Goal: Book appointment/travel/reservation

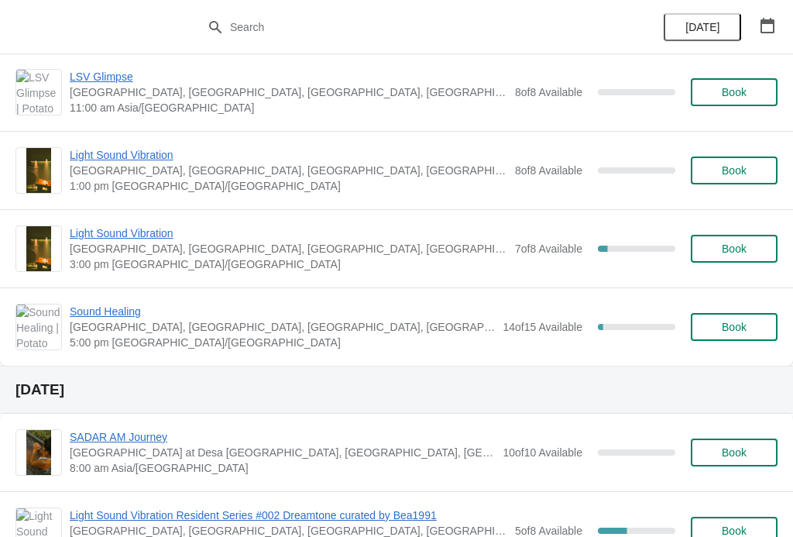
scroll to position [685, 0]
click at [716, 330] on span "Book" at bounding box center [734, 326] width 59 height 12
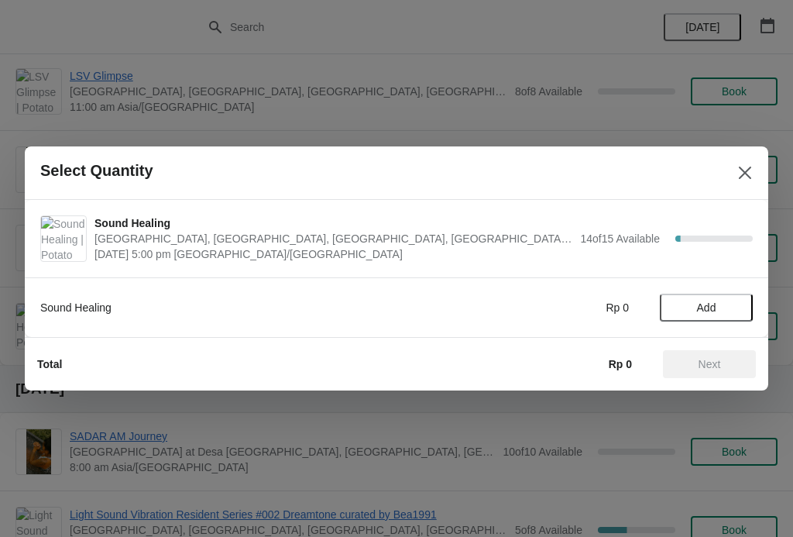
click at [712, 303] on span "Add" at bounding box center [706, 307] width 19 height 12
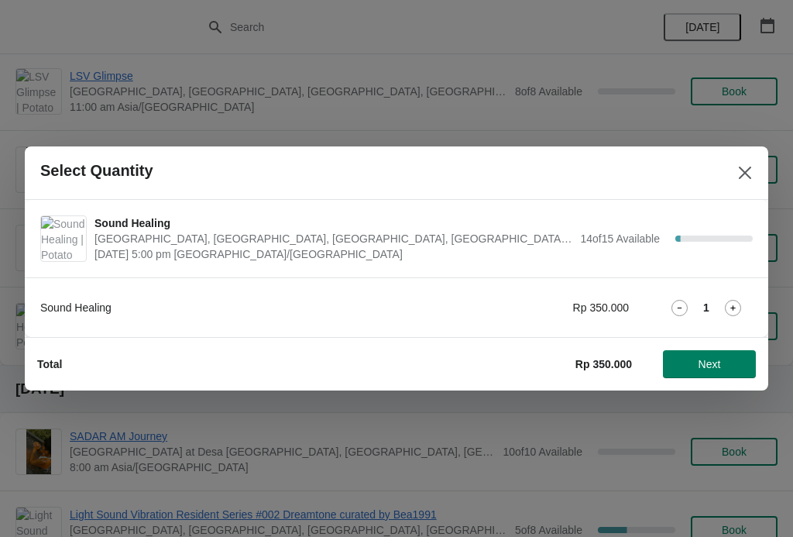
click at [735, 304] on icon at bounding box center [733, 308] width 16 height 16
click at [732, 363] on span "Next" at bounding box center [709, 364] width 68 height 12
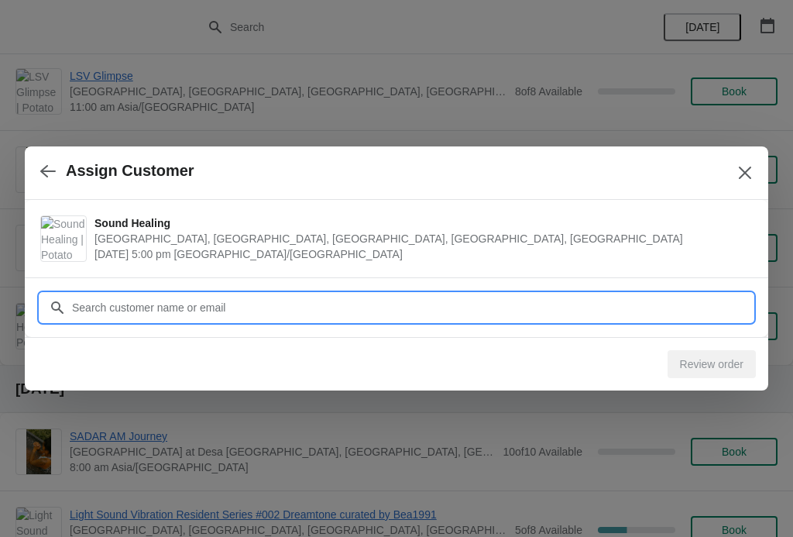
click at [100, 313] on input "Customer" at bounding box center [412, 308] width 682 height 28
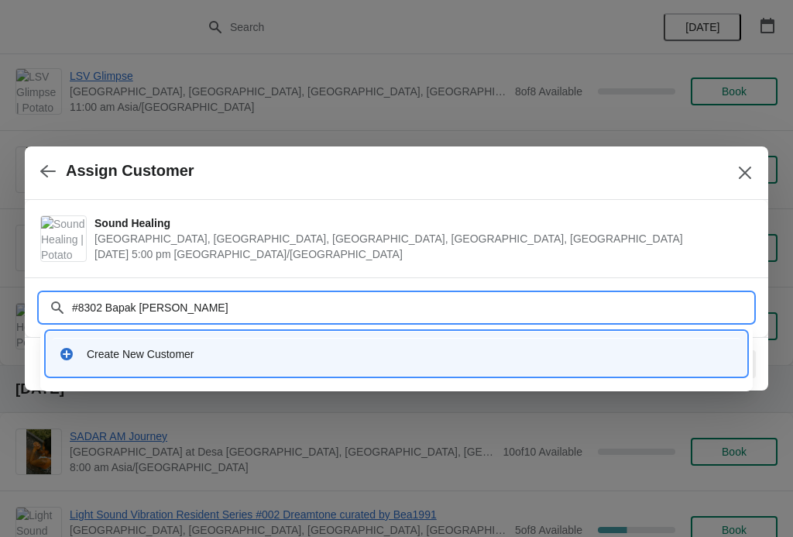
type input "#8302 Bapak [PERSON_NAME]"
click at [769, 374] on div at bounding box center [396, 268] width 793 height 537
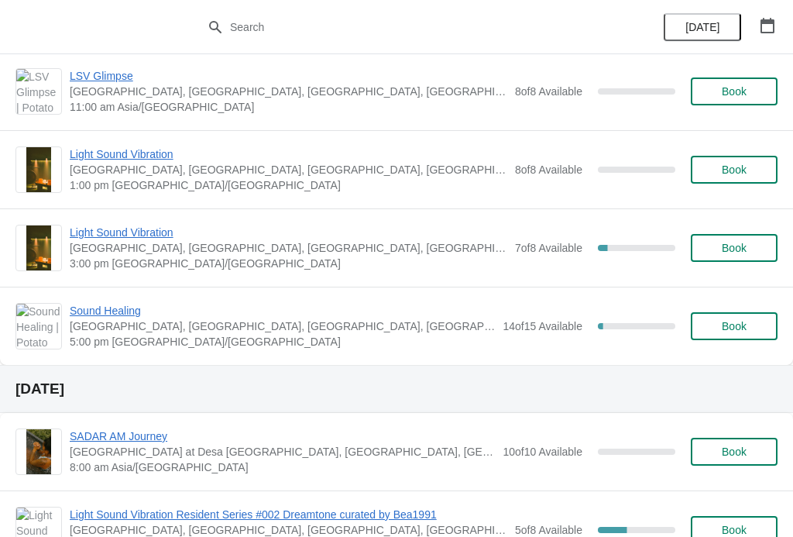
click at [734, 328] on span "Book" at bounding box center [734, 326] width 25 height 12
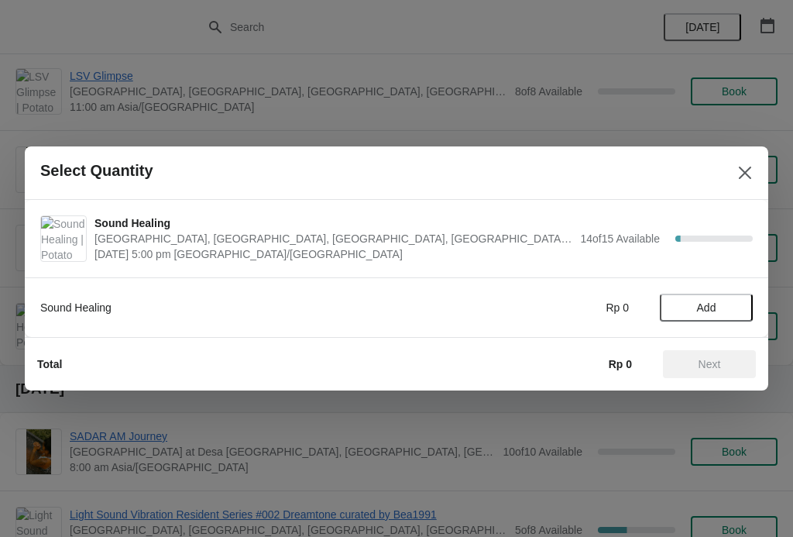
click at [719, 303] on span "Add" at bounding box center [706, 307] width 65 height 12
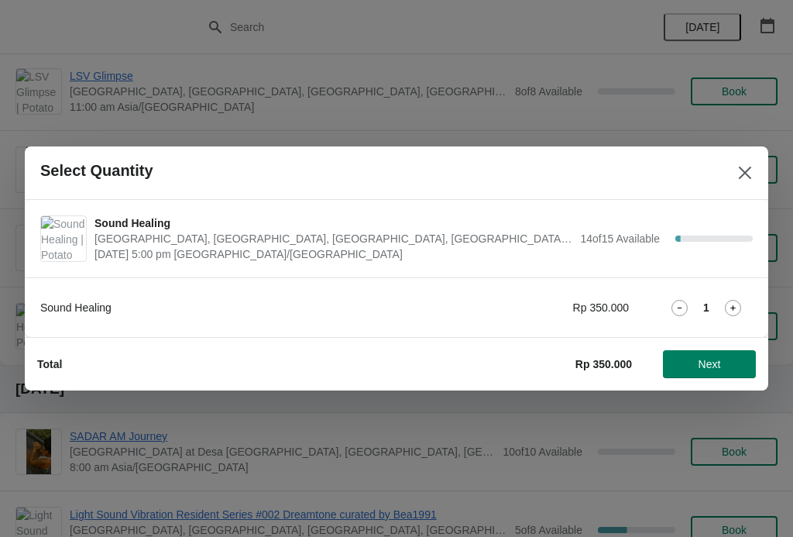
click at [740, 303] on icon at bounding box center [733, 308] width 16 height 16
click at [712, 355] on button "Next" at bounding box center [709, 364] width 93 height 28
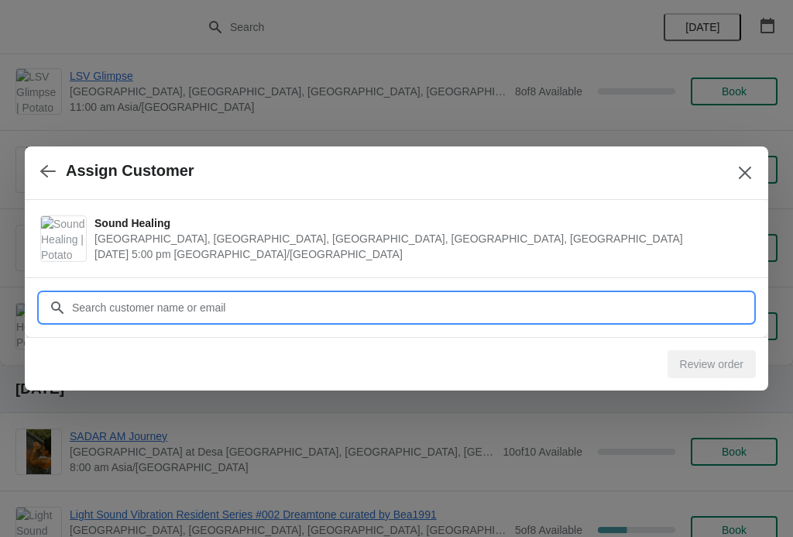
click at [81, 311] on input "Customer" at bounding box center [412, 308] width 682 height 28
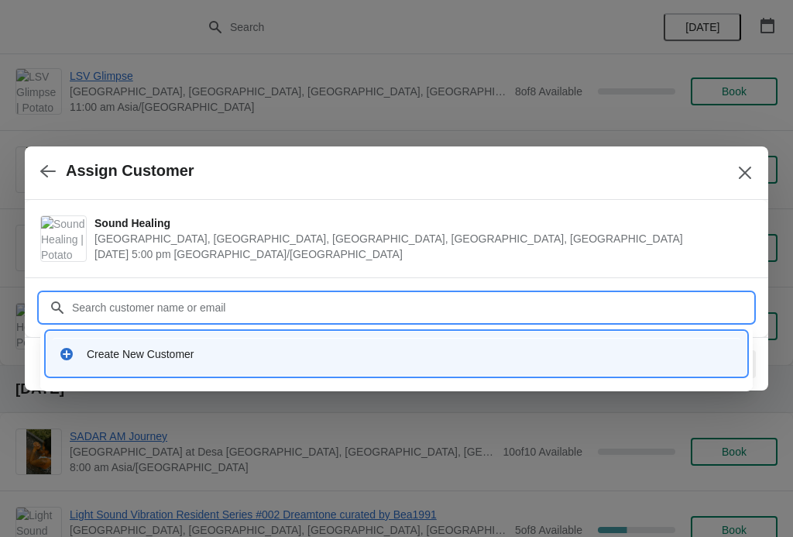
click at [627, 356] on div "Create New Customer" at bounding box center [410, 353] width 647 height 15
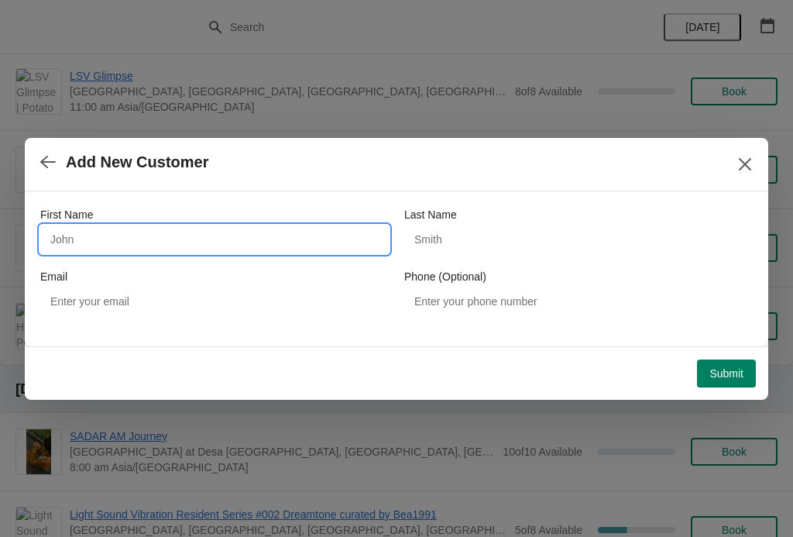
click at [53, 244] on input "First Name" at bounding box center [214, 239] width 349 height 28
type input "Zhe"
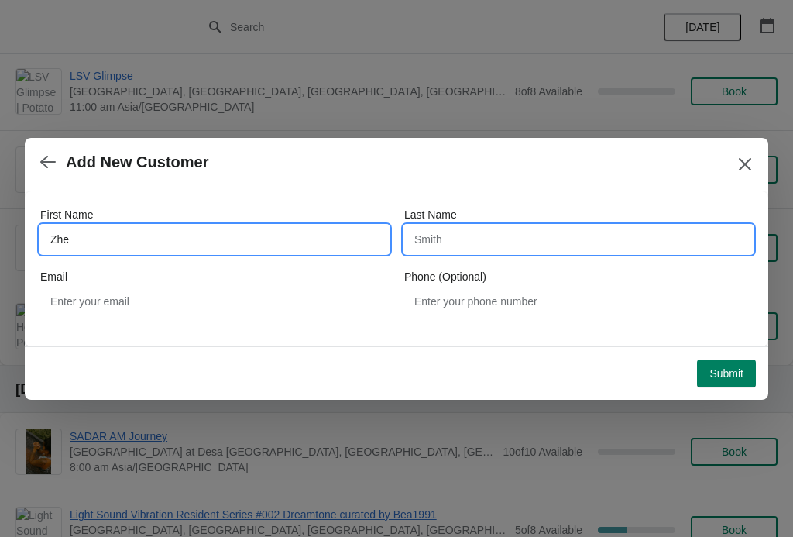
click at [603, 250] on input "Last Name" at bounding box center [578, 239] width 349 height 28
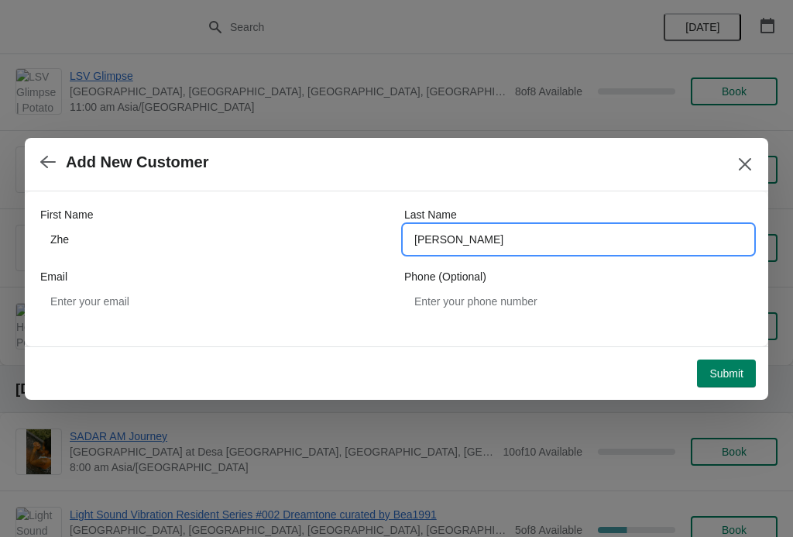
type input "[PERSON_NAME]"
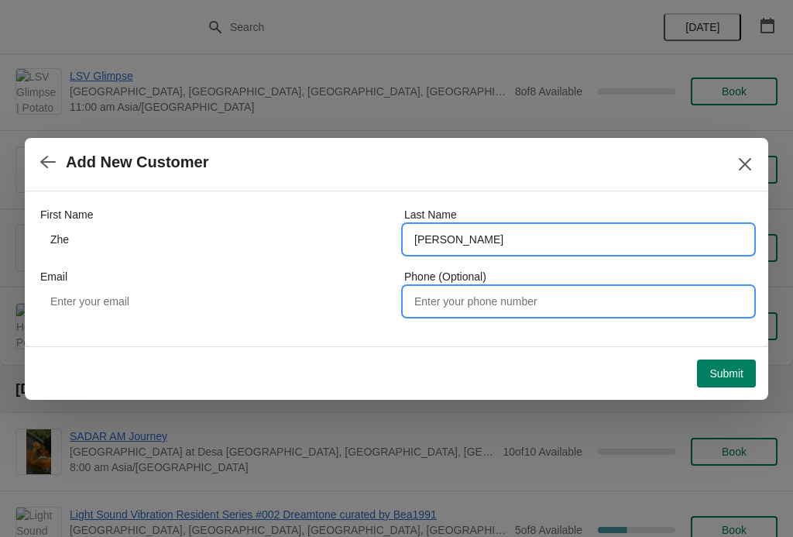
click at [686, 309] on input "Phone (Optional)" at bounding box center [578, 301] width 349 height 28
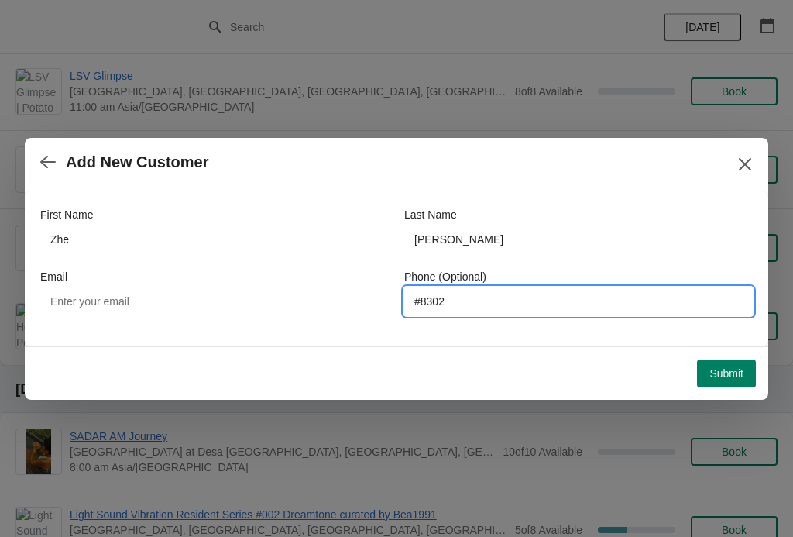
click at [731, 374] on span "Submit" at bounding box center [726, 373] width 34 height 12
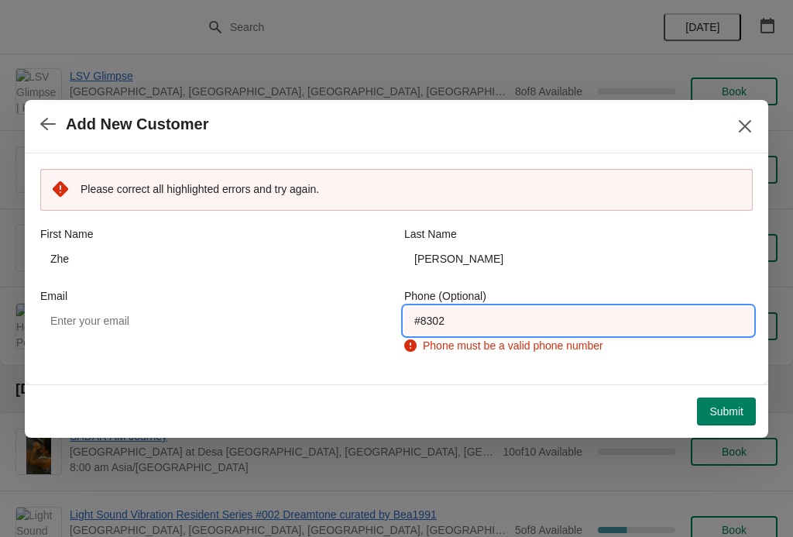
click at [658, 311] on input "#8302" at bounding box center [578, 321] width 349 height 28
type input "#"
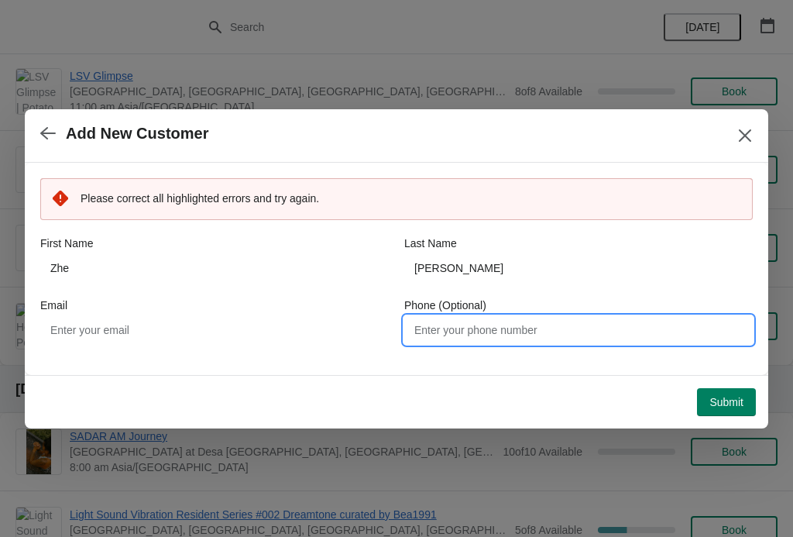
click at [721, 397] on span "Submit" at bounding box center [726, 402] width 34 height 12
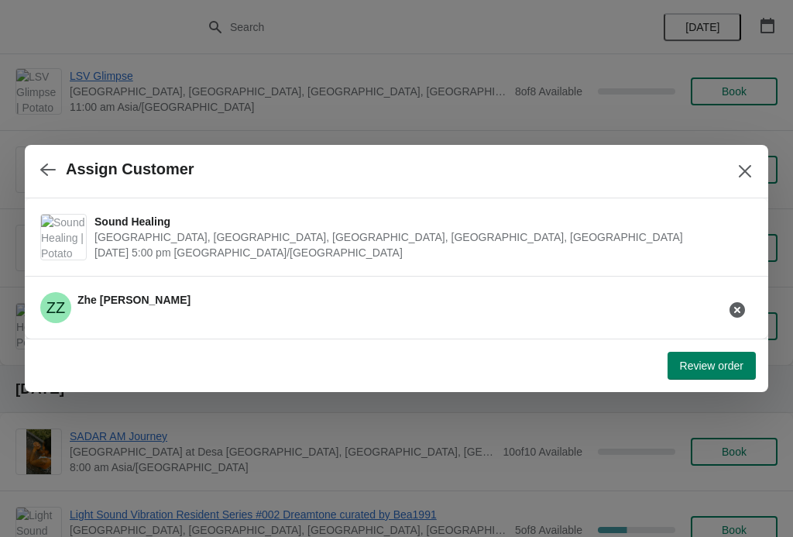
click at [730, 365] on span "Review order" at bounding box center [712, 365] width 64 height 12
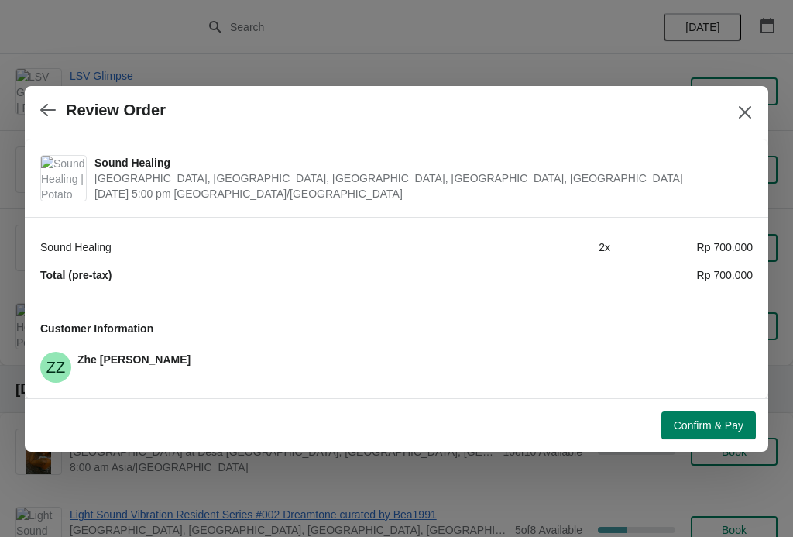
click at [702, 430] on span "Confirm & Pay" at bounding box center [709, 425] width 70 height 12
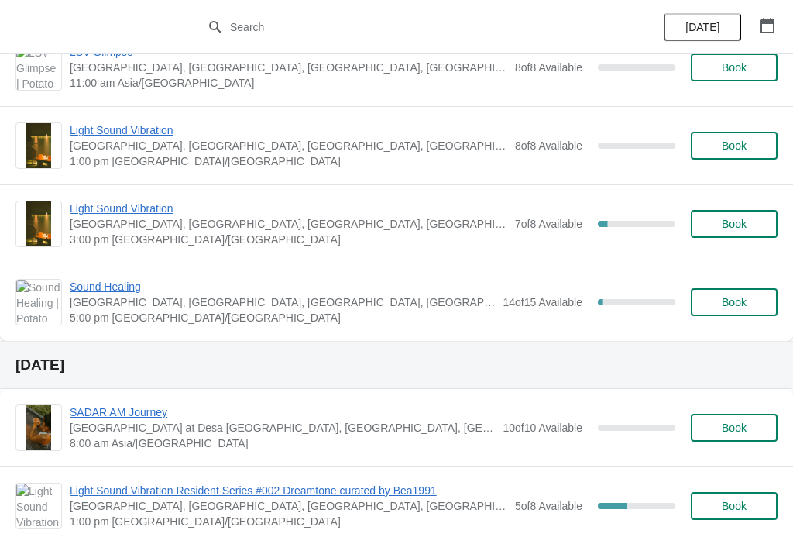
scroll to position [709, 0]
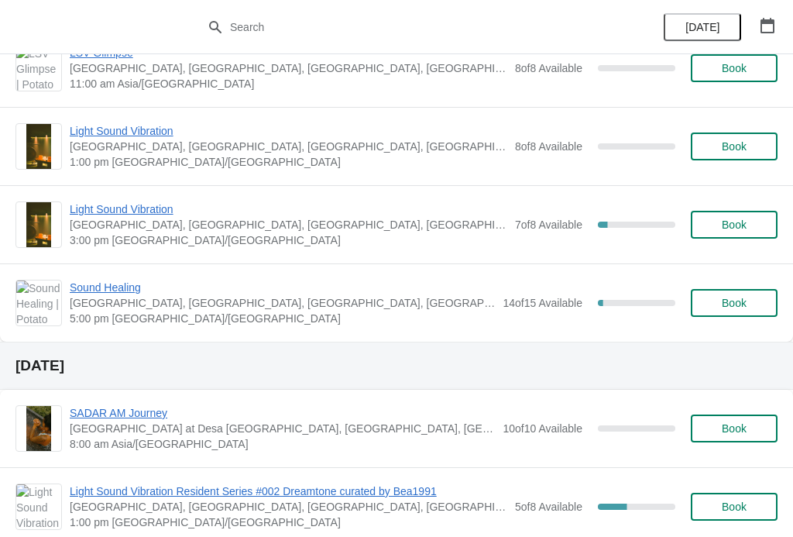
click at [752, 304] on span "Book" at bounding box center [734, 303] width 59 height 12
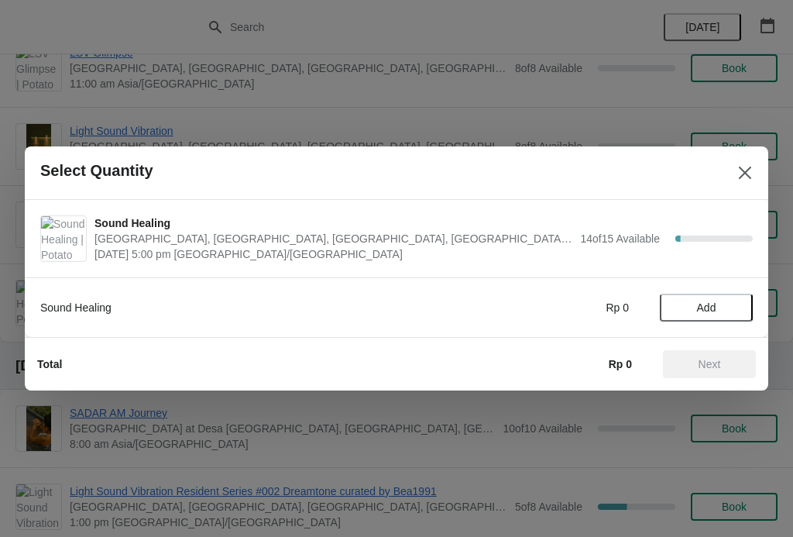
click at [758, 167] on button "Close" at bounding box center [745, 173] width 28 height 28
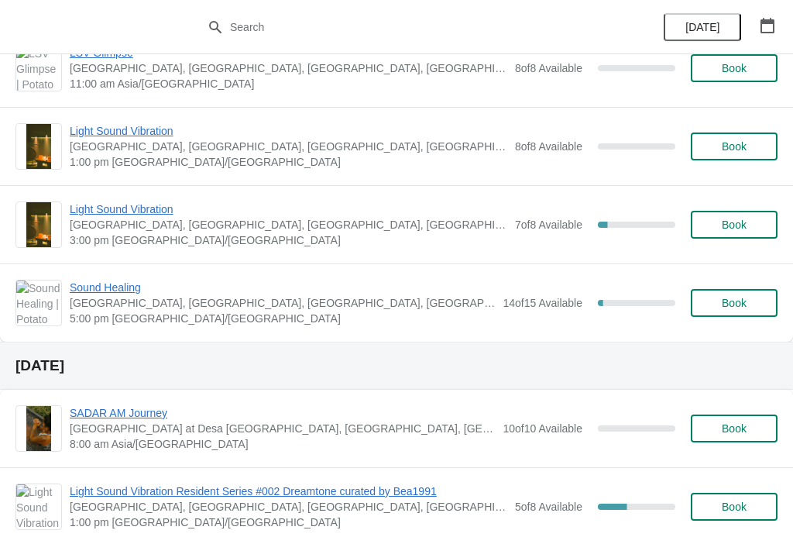
click at [91, 290] on span "Sound Healing" at bounding box center [282, 287] width 425 height 15
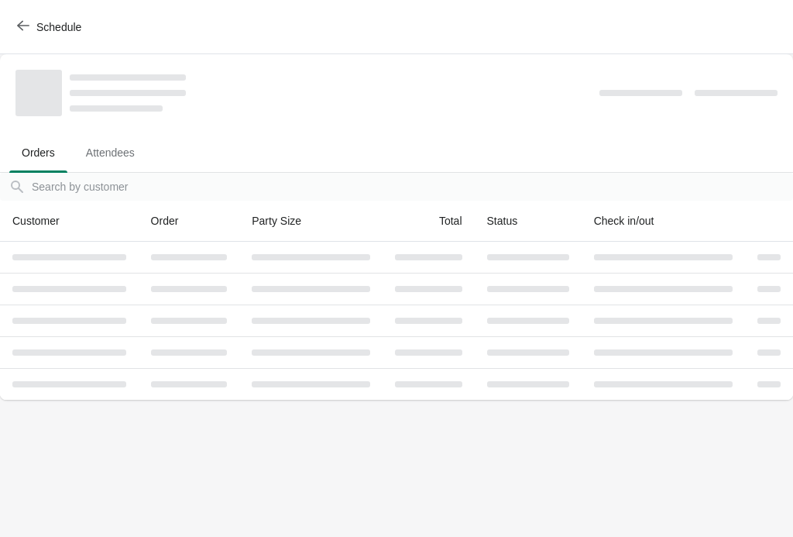
scroll to position [0, 0]
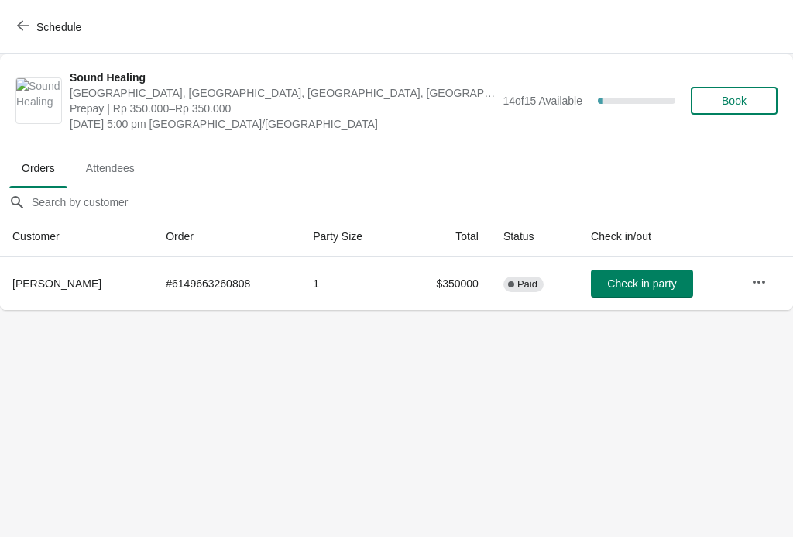
click at [23, 36] on button "Schedule" at bounding box center [51, 27] width 86 height 28
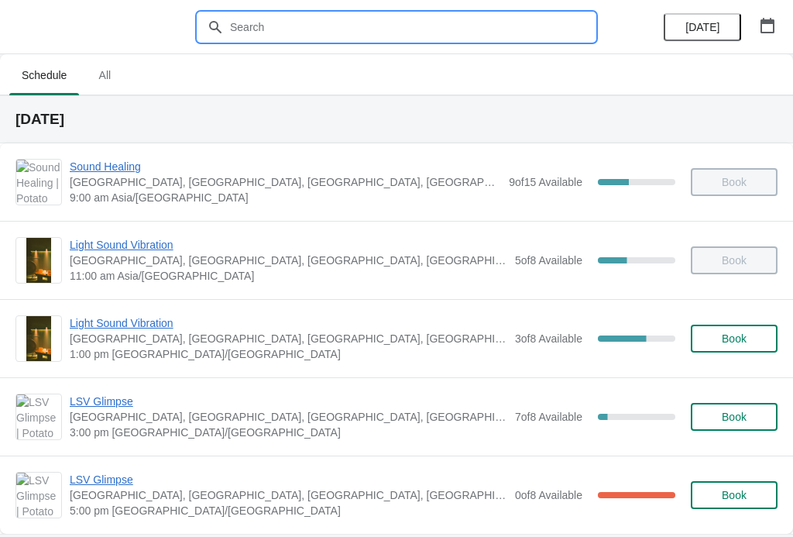
click at [252, 39] on input "text" at bounding box center [412, 27] width 366 height 28
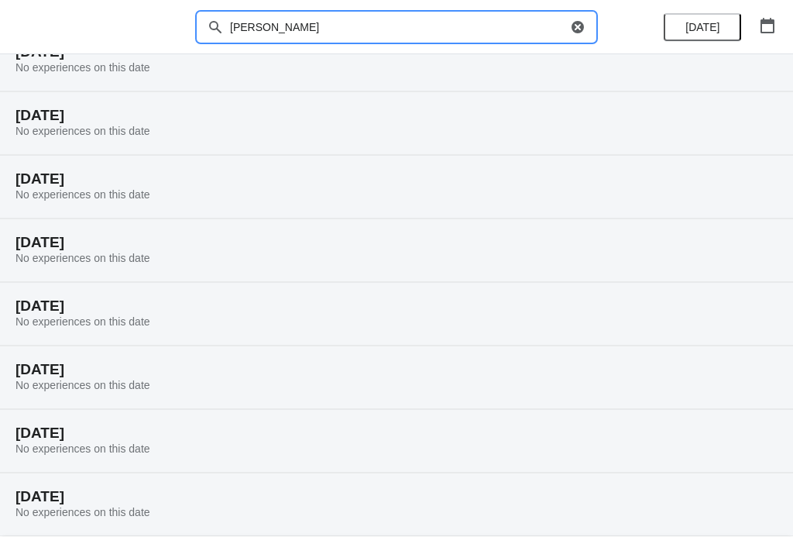
scroll to position [69, 0]
type input "[PERSON_NAME]"
click at [575, 24] on icon "button" at bounding box center [577, 26] width 15 height 15
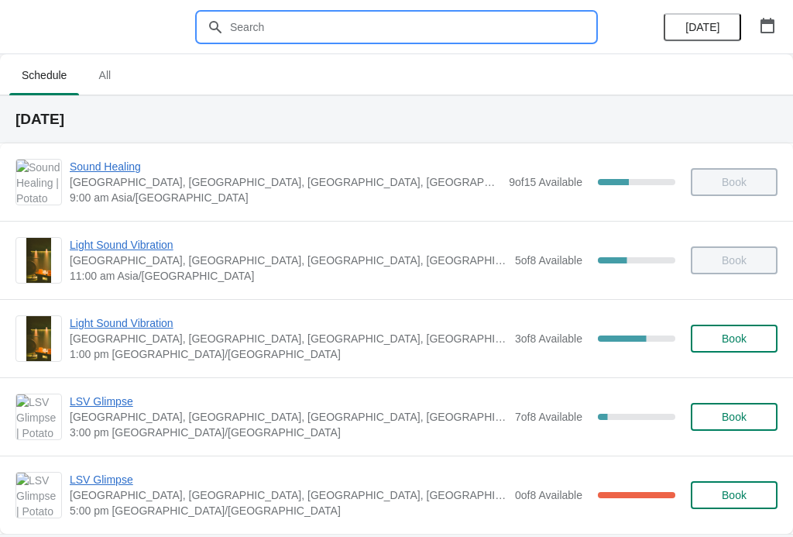
click at [57, 40] on div at bounding box center [396, 27] width 793 height 54
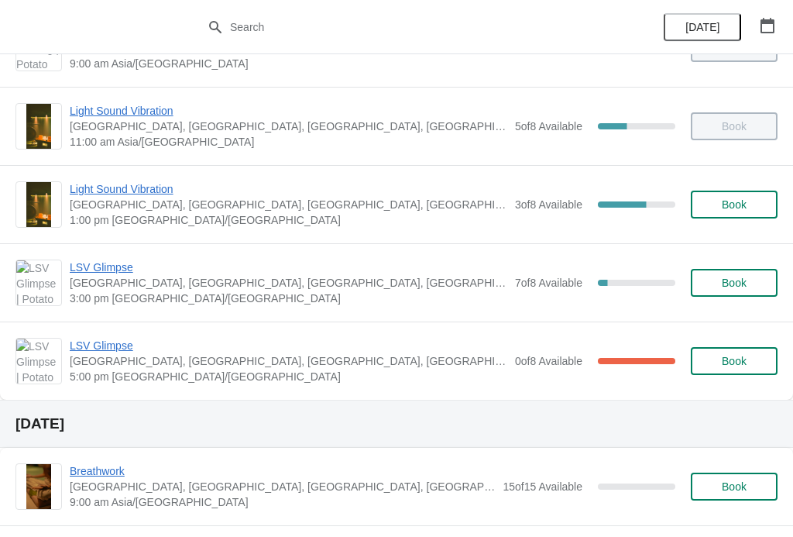
scroll to position [139, 0]
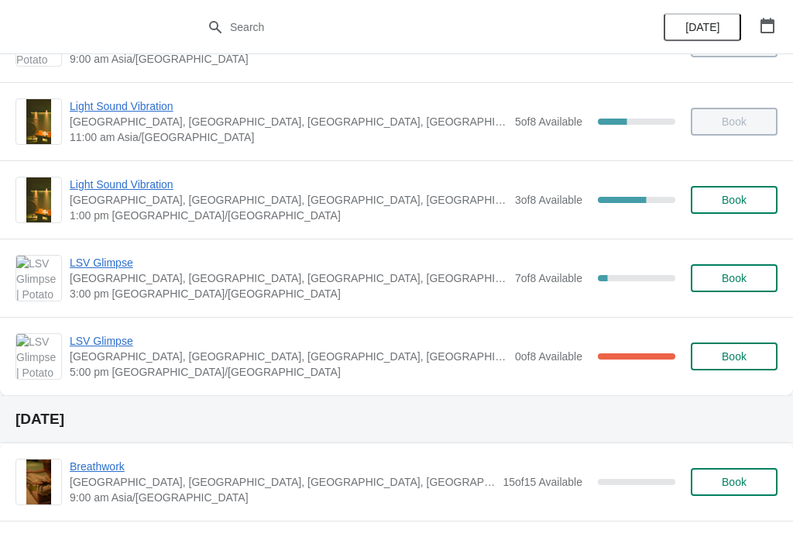
click at [105, 347] on span "LSV Glimpse" at bounding box center [289, 340] width 438 height 15
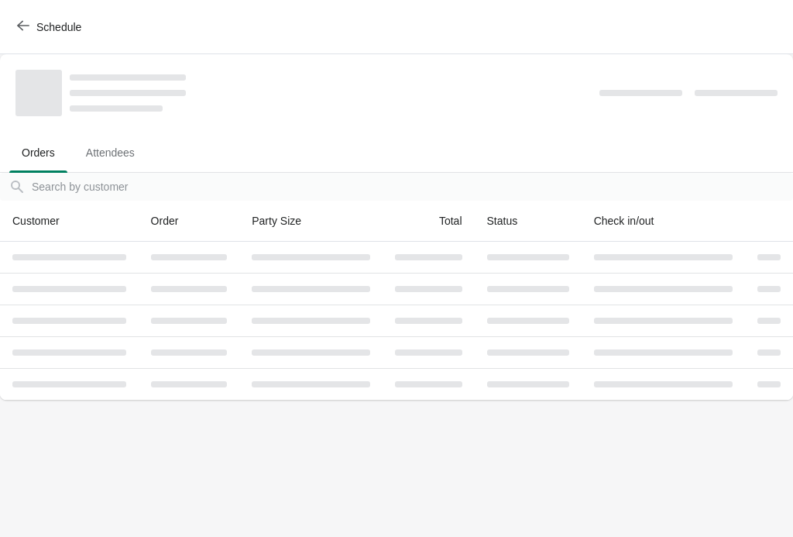
scroll to position [0, 0]
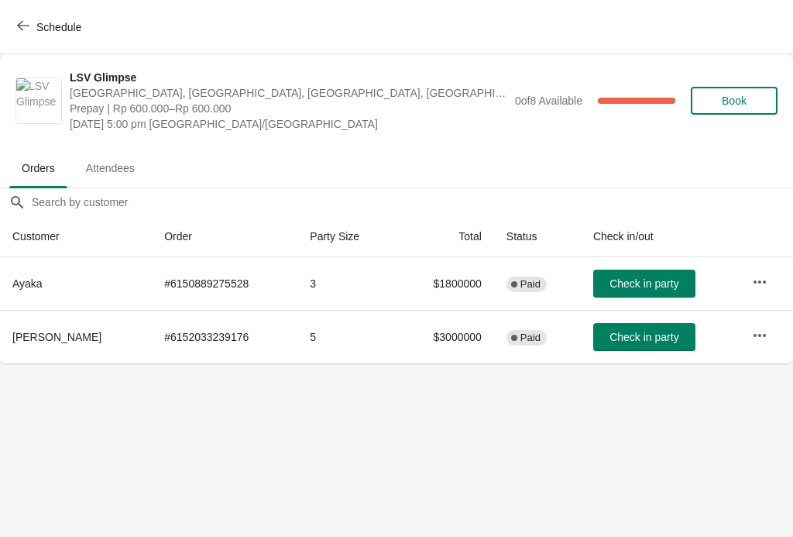
click at [22, 24] on icon "button" at bounding box center [23, 25] width 12 height 12
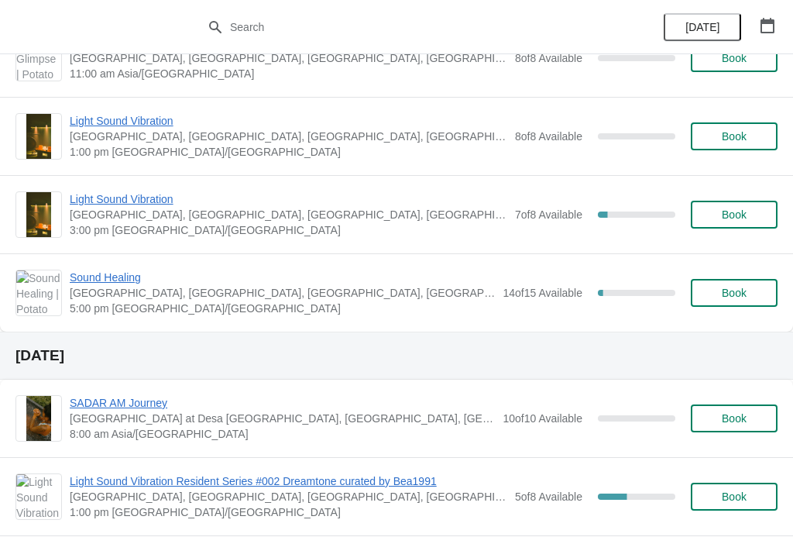
scroll to position [717, 0]
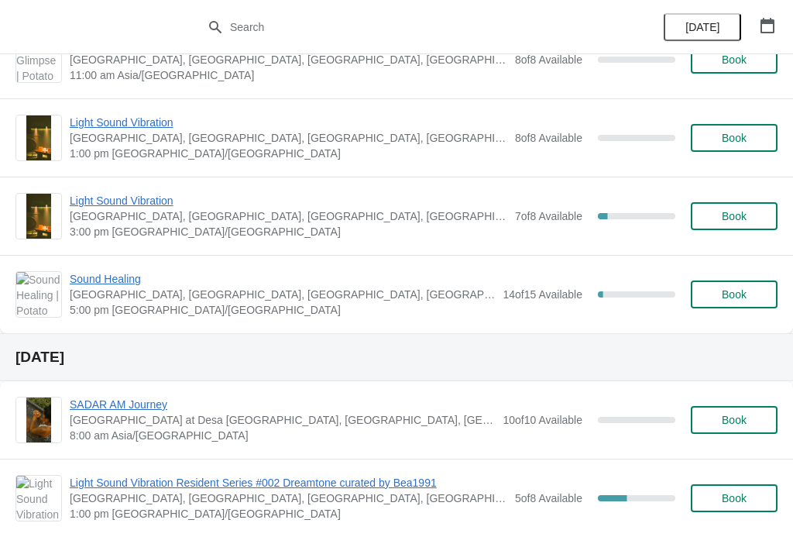
click at [103, 277] on span "Sound Healing" at bounding box center [282, 278] width 425 height 15
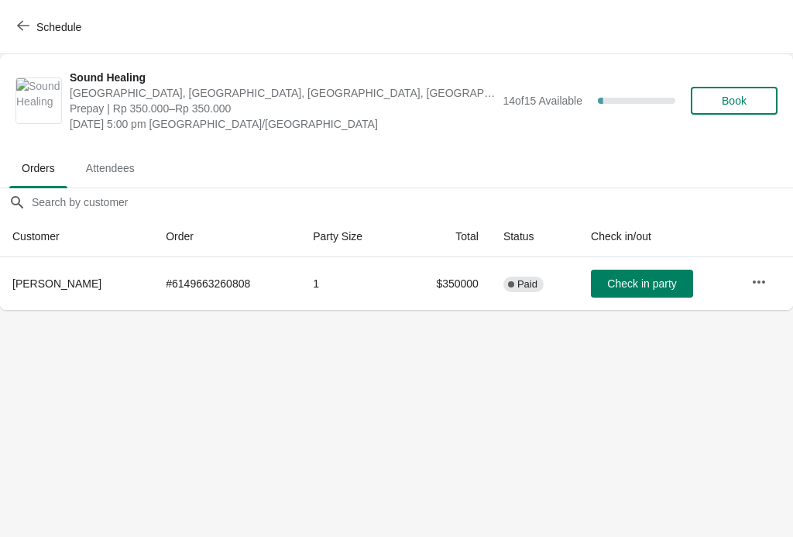
scroll to position [0, 0]
click at [41, 33] on span "Schedule" at bounding box center [58, 27] width 45 height 12
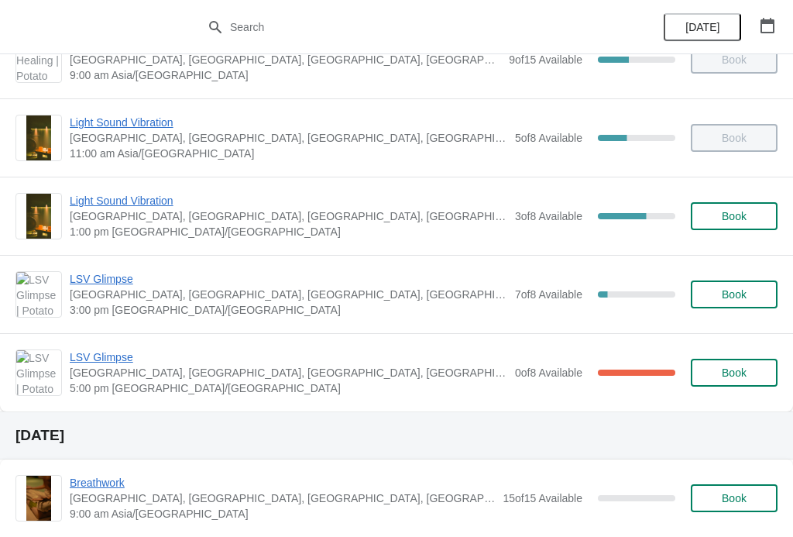
scroll to position [130, 0]
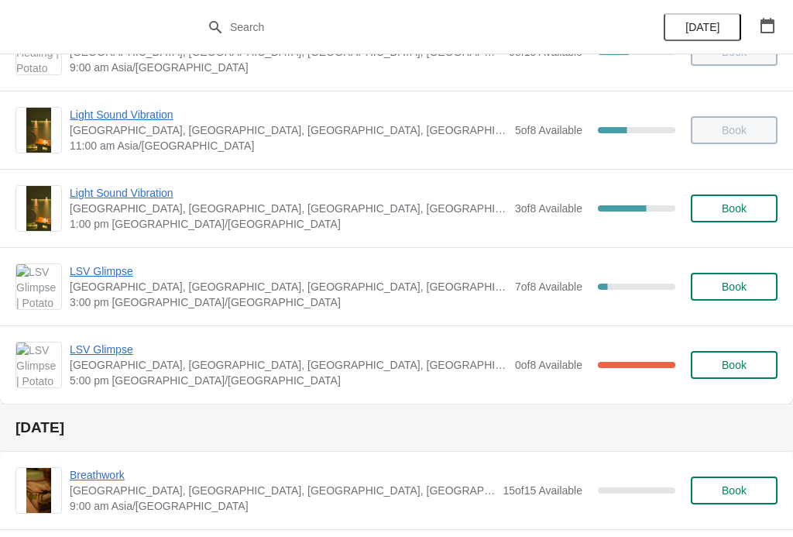
click at [99, 354] on span "LSV Glimpse" at bounding box center [289, 349] width 438 height 15
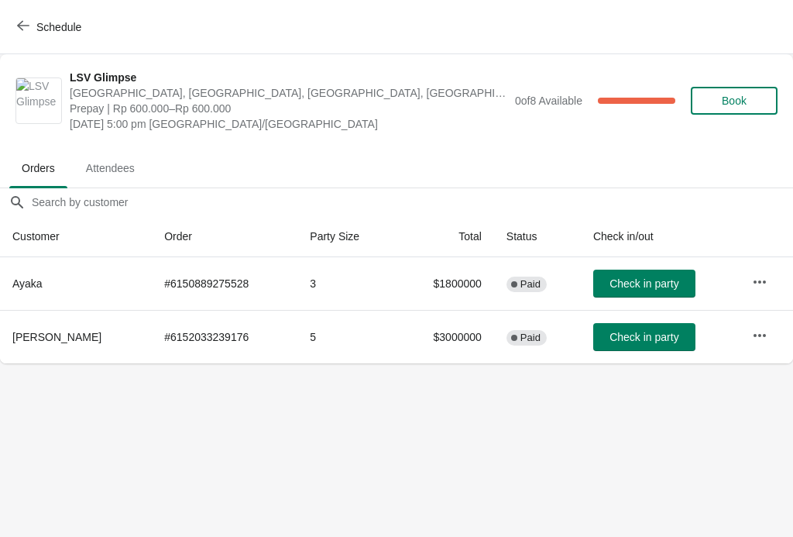
click at [30, 33] on span "Schedule" at bounding box center [50, 26] width 61 height 15
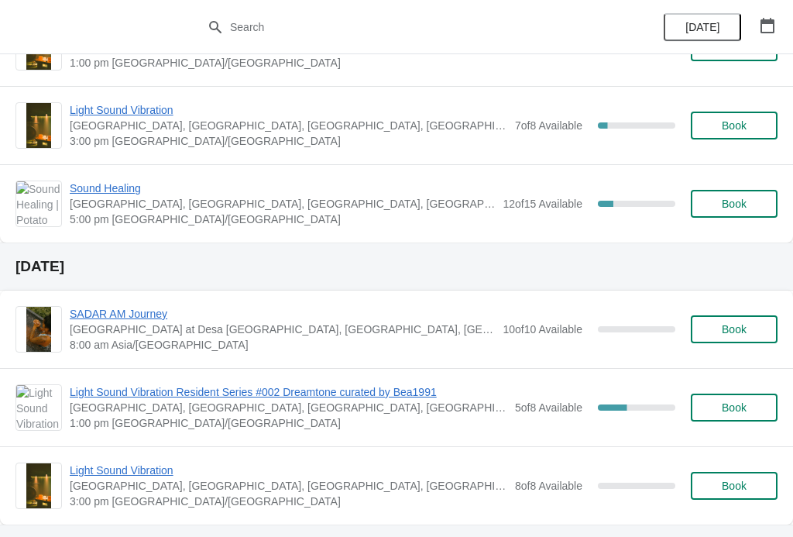
scroll to position [805, 0]
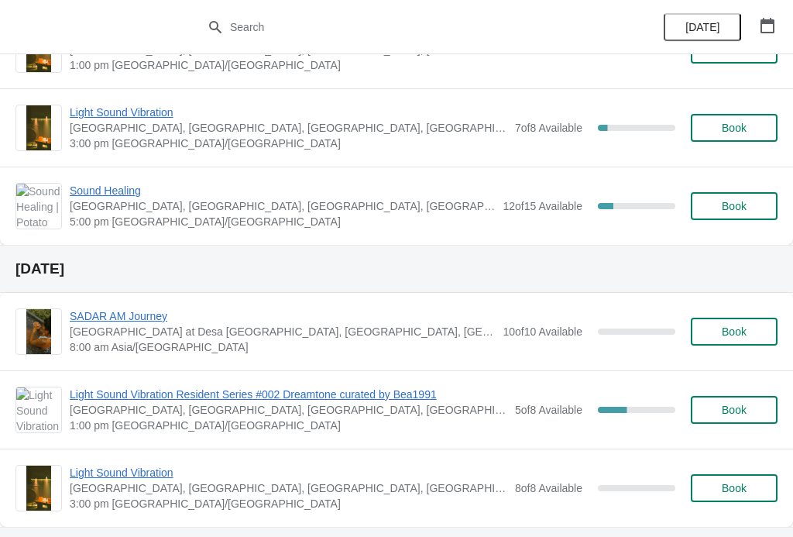
click at [108, 196] on span "Sound Healing" at bounding box center [282, 190] width 425 height 15
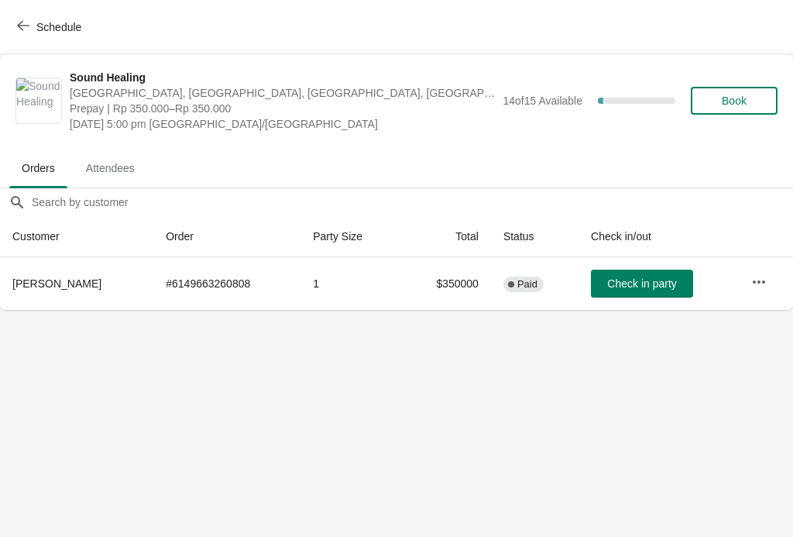
scroll to position [0, 0]
click at [29, 36] on button "Schedule" at bounding box center [51, 27] width 86 height 28
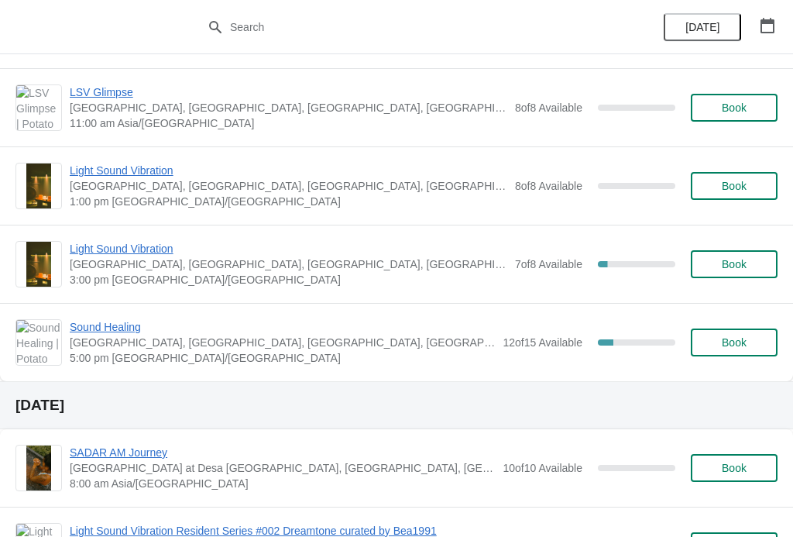
scroll to position [686, 0]
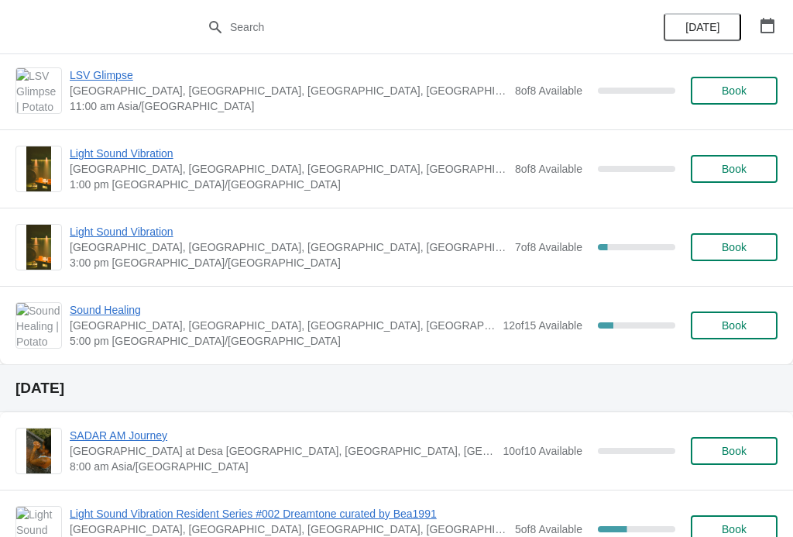
click at [106, 311] on span "Sound Healing" at bounding box center [282, 309] width 425 height 15
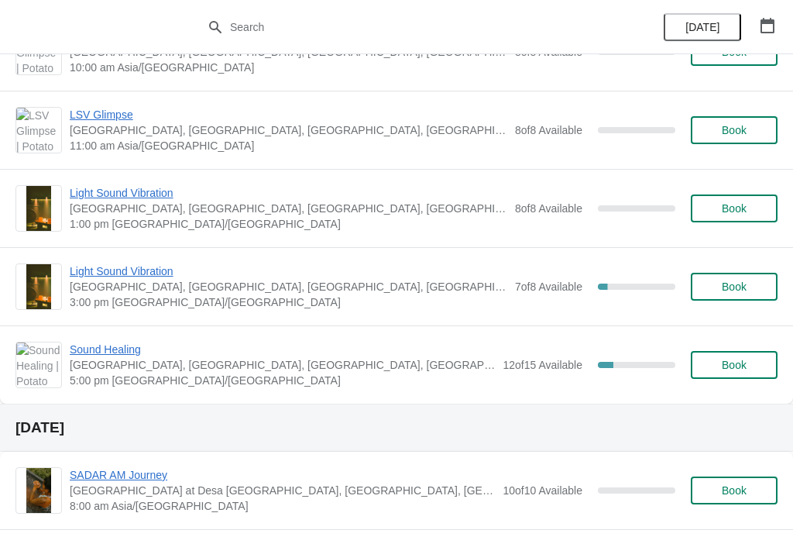
scroll to position [646, 0]
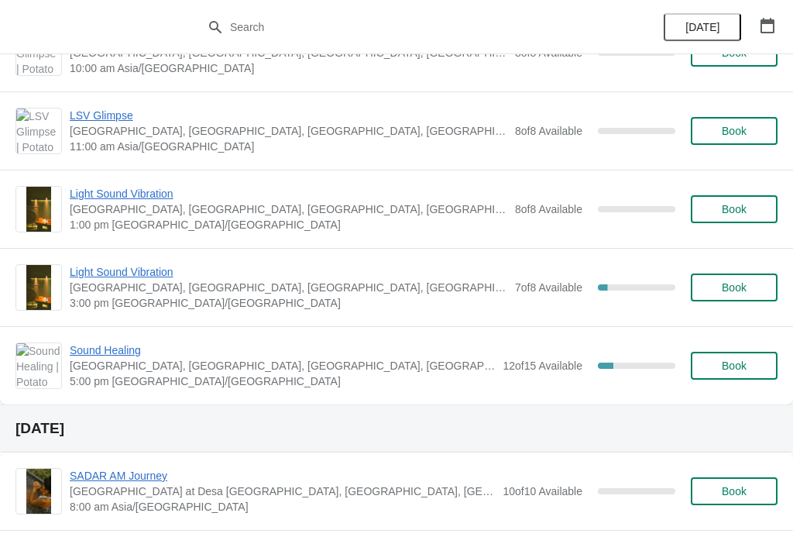
click at [85, 348] on span "Sound Healing" at bounding box center [282, 349] width 425 height 15
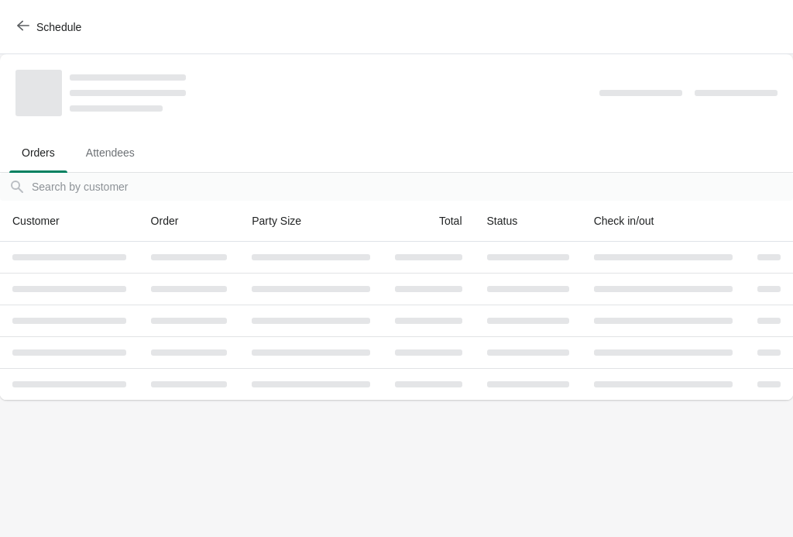
scroll to position [0, 0]
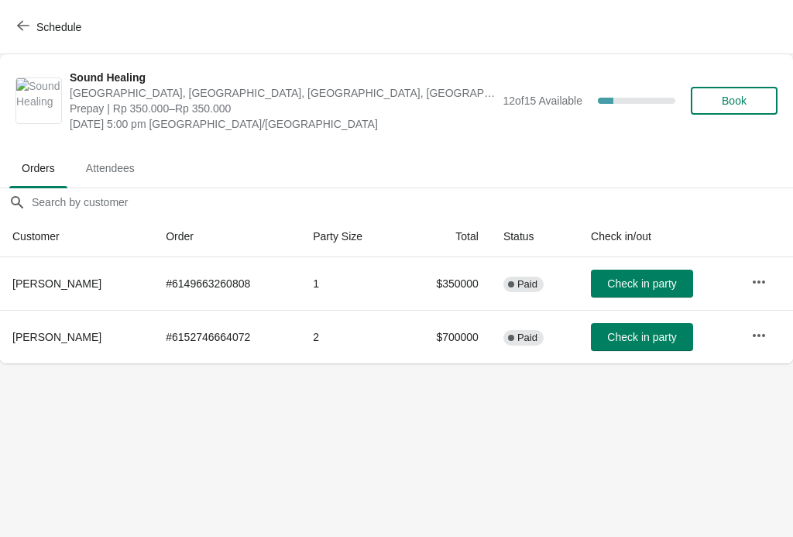
click at [13, 36] on button "Schedule" at bounding box center [51, 27] width 86 height 28
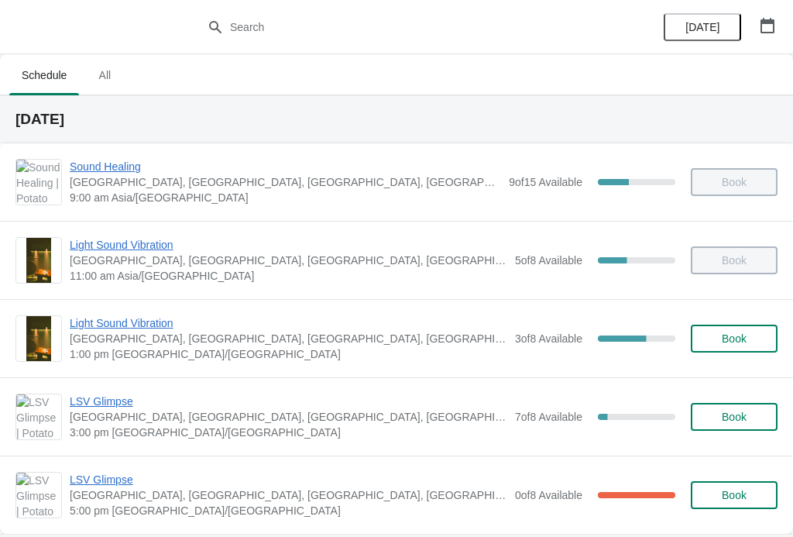
click at [84, 328] on span "Light Sound Vibration" at bounding box center [289, 322] width 438 height 15
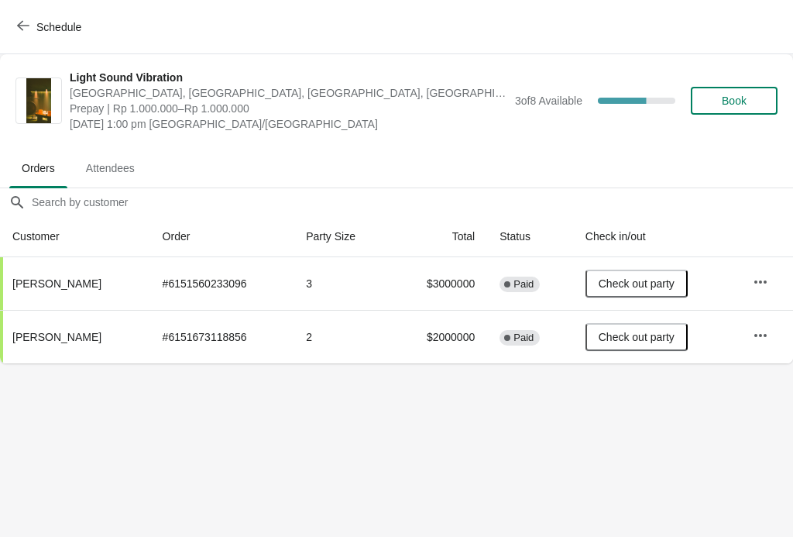
click at [20, 25] on icon "button" at bounding box center [23, 25] width 12 height 12
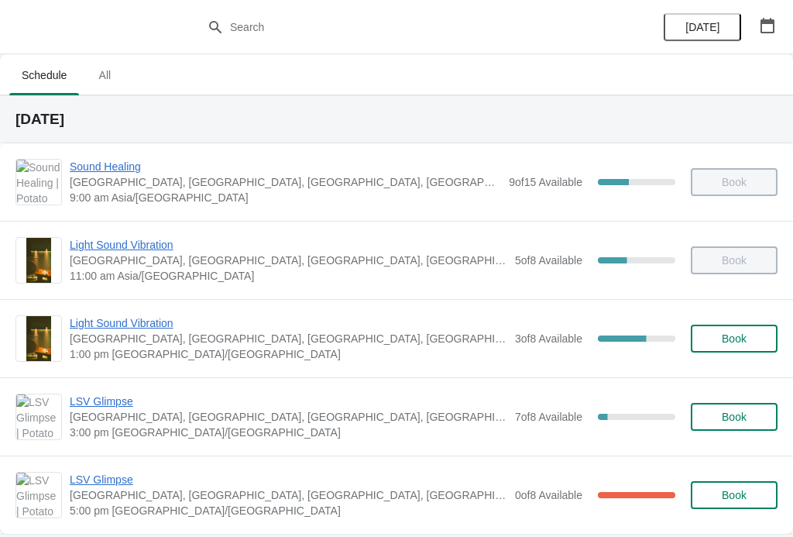
click at [94, 170] on span "Sound Healing" at bounding box center [285, 166] width 431 height 15
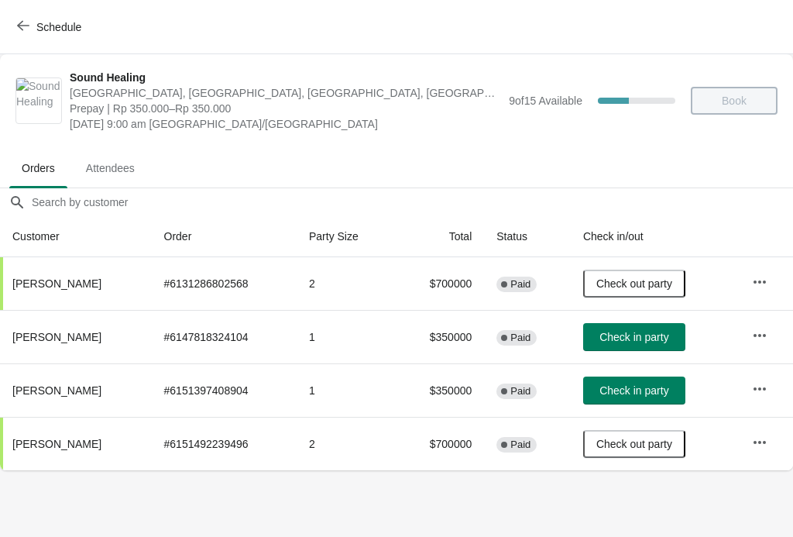
click at [757, 290] on button "button" at bounding box center [760, 282] width 28 height 28
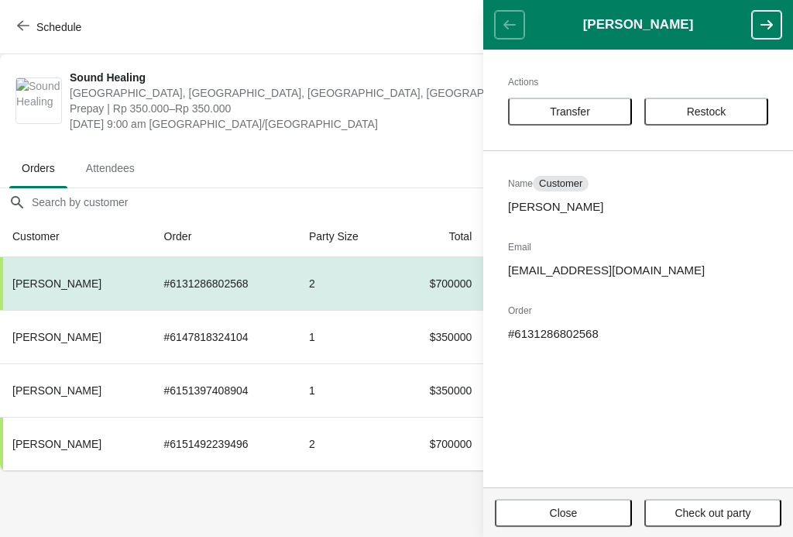
click at [50, 160] on span "Orders" at bounding box center [38, 168] width 58 height 28
click at [54, 153] on button "Orders" at bounding box center [38, 168] width 64 height 40
click at [763, 26] on icon "button" at bounding box center [767, 24] width 12 height 9
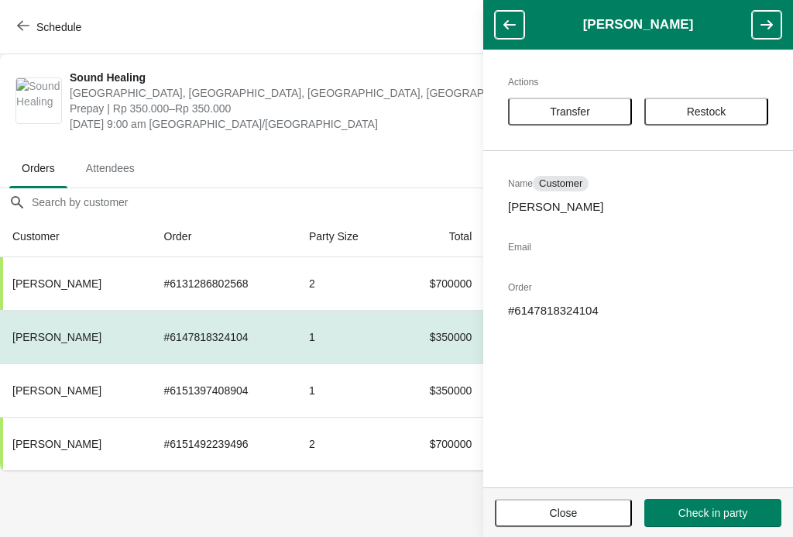
click at [264, 100] on span "[GEOGRAPHIC_DATA], [GEOGRAPHIC_DATA], [GEOGRAPHIC_DATA], [GEOGRAPHIC_DATA], [GE…" at bounding box center [285, 92] width 431 height 15
click at [562, 525] on button "Close" at bounding box center [563, 513] width 137 height 28
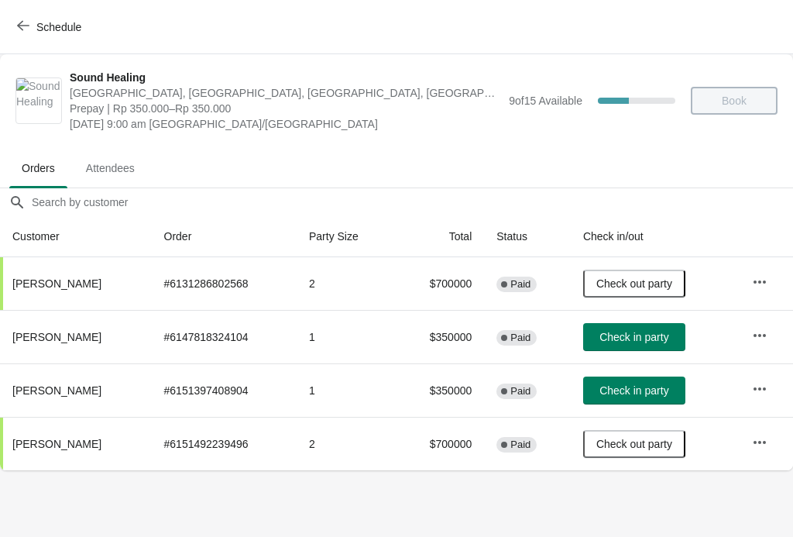
click at [17, 22] on icon "button" at bounding box center [23, 25] width 12 height 12
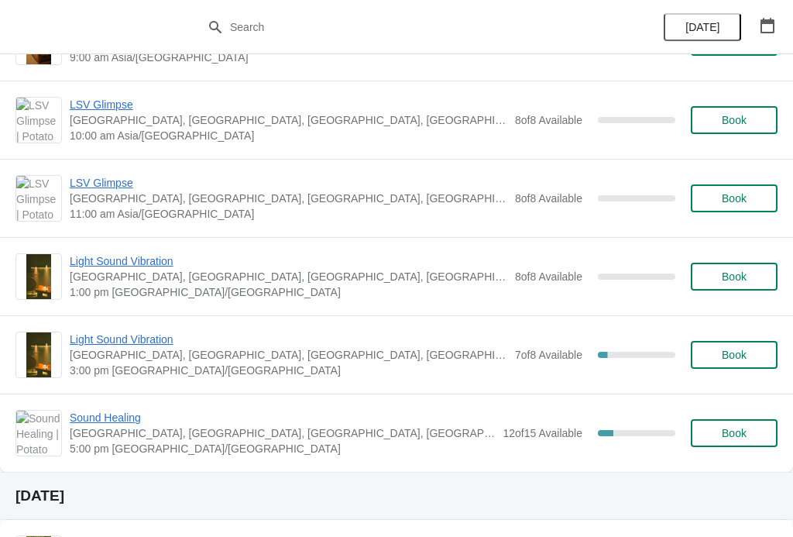
scroll to position [578, 0]
click at [96, 418] on span "Sound Healing" at bounding box center [282, 417] width 425 height 15
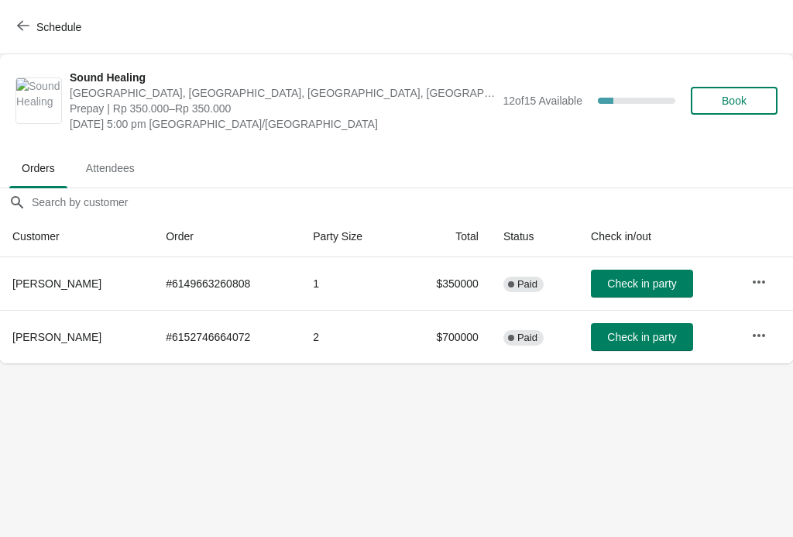
click at [239, 339] on td "# 6152746664072" at bounding box center [226, 336] width 147 height 53
click at [756, 338] on icon "button" at bounding box center [758, 335] width 15 height 15
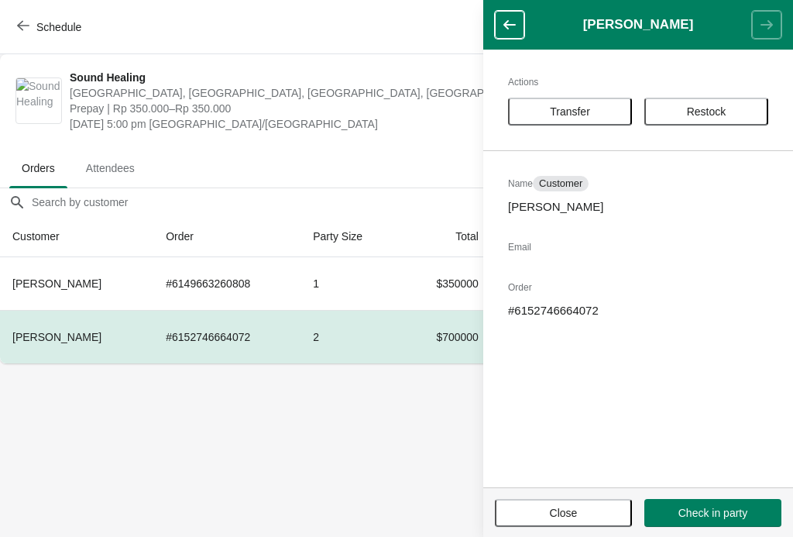
click at [407, 445] on body "Schedule Sound Healing Potato Head Suites & Studios, Jalan Petitenget, Seminyak…" at bounding box center [396, 268] width 793 height 537
click at [225, 353] on td "# 6152746664072" at bounding box center [226, 336] width 147 height 53
click at [512, 22] on icon "button" at bounding box center [509, 24] width 15 height 15
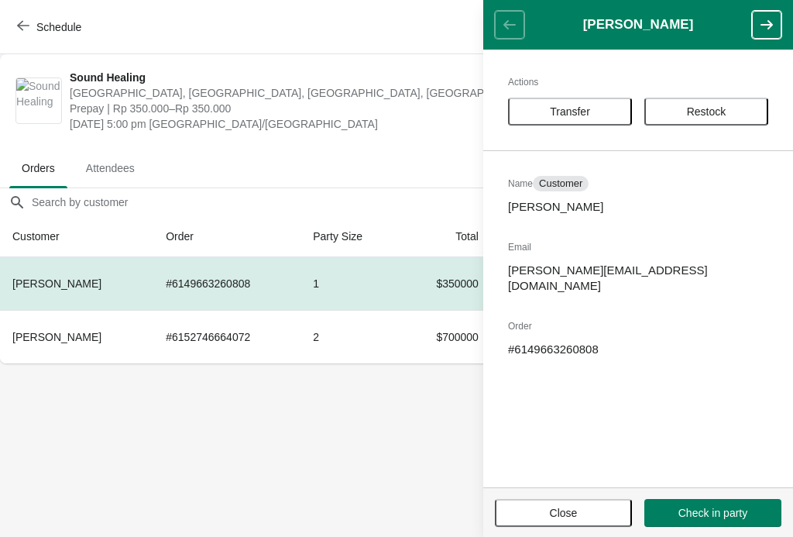
click at [561, 511] on span "Close" at bounding box center [564, 513] width 28 height 12
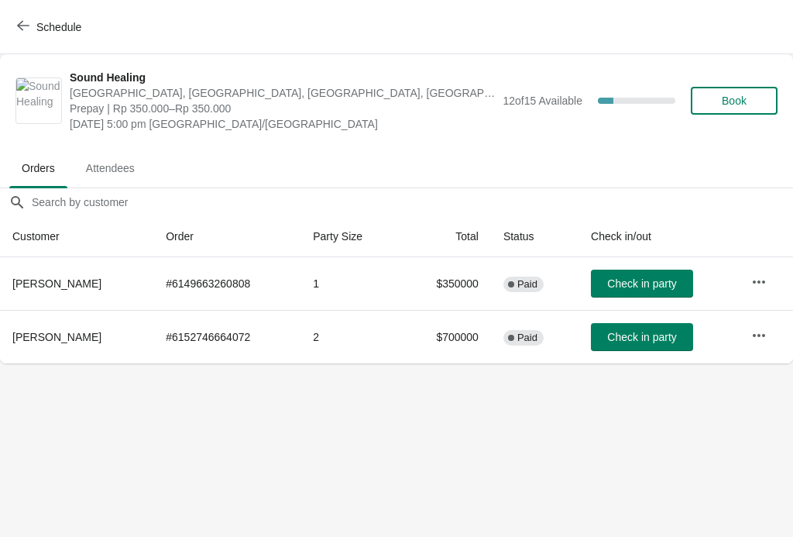
click at [373, 353] on td "2" at bounding box center [351, 336] width 100 height 53
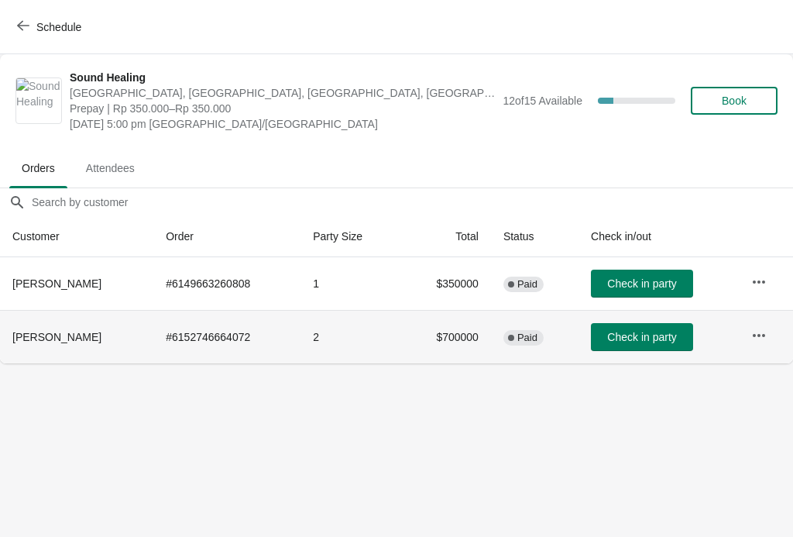
click at [357, 352] on td "2" at bounding box center [351, 336] width 100 height 53
click at [757, 340] on icon "button" at bounding box center [758, 335] width 15 height 15
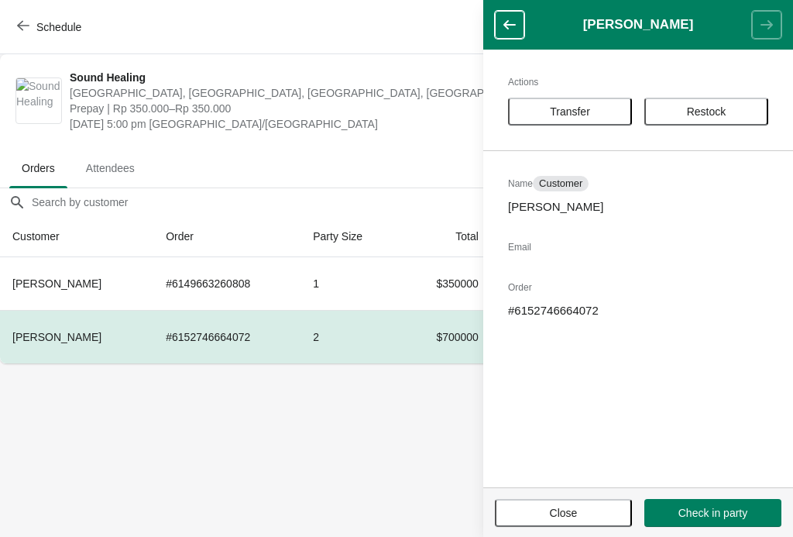
click at [366, 441] on body "Schedule Sound Healing Potato Head Suites & Studios, Jalan Petitenget, Seminyak…" at bounding box center [396, 268] width 793 height 537
click at [502, 29] on icon "button" at bounding box center [509, 24] width 15 height 15
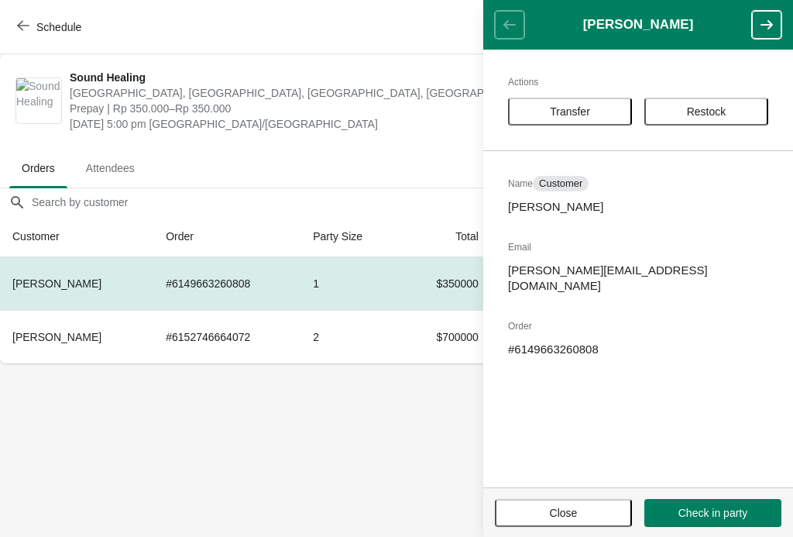
click at [588, 510] on span "Close" at bounding box center [563, 513] width 109 height 12
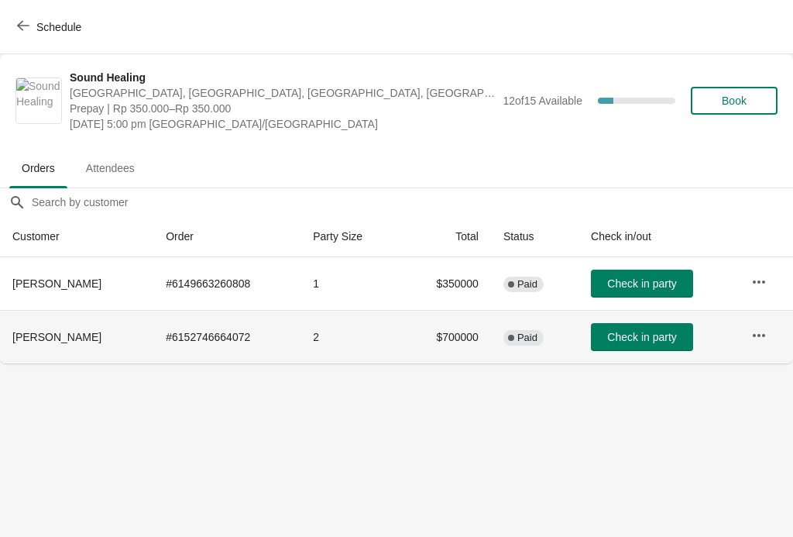
click at [55, 338] on span "Zhe Zhao" at bounding box center [56, 337] width 89 height 12
click at [758, 343] on button "button" at bounding box center [759, 335] width 28 height 28
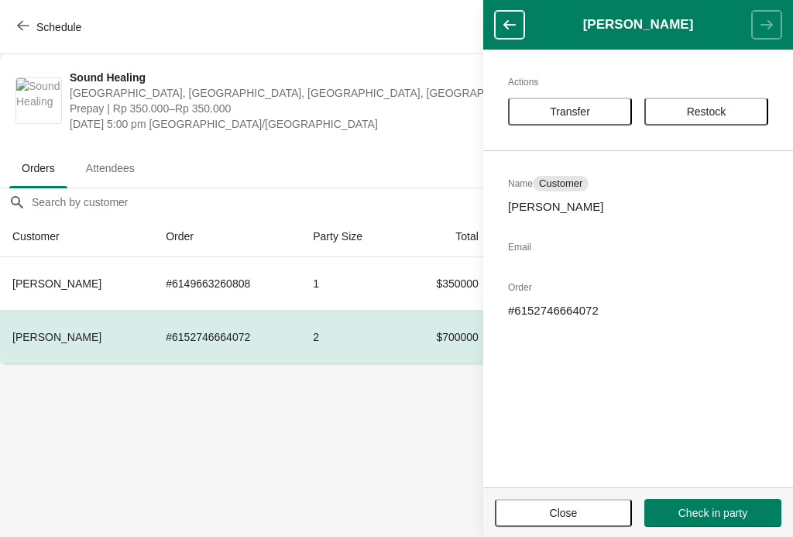
click at [107, 402] on body "Schedule Sound Healing Potato Head Suites & Studios, Jalan Petitenget, Seminyak…" at bounding box center [396, 268] width 793 height 537
click at [60, 338] on th "Zhe Zhao" at bounding box center [76, 336] width 153 height 53
click at [592, 507] on span "Close" at bounding box center [563, 513] width 109 height 12
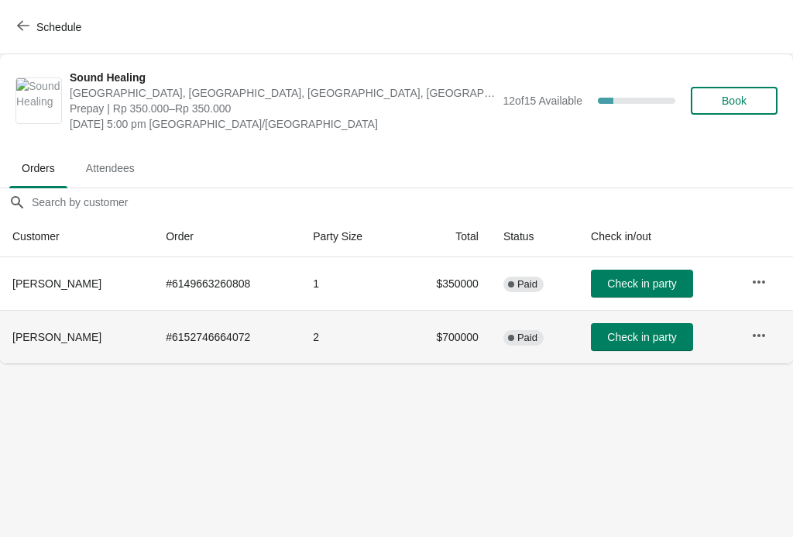
click at [38, 349] on th "Zhe Zhao" at bounding box center [76, 336] width 153 height 53
